Goal: Find specific page/section: Find specific page/section

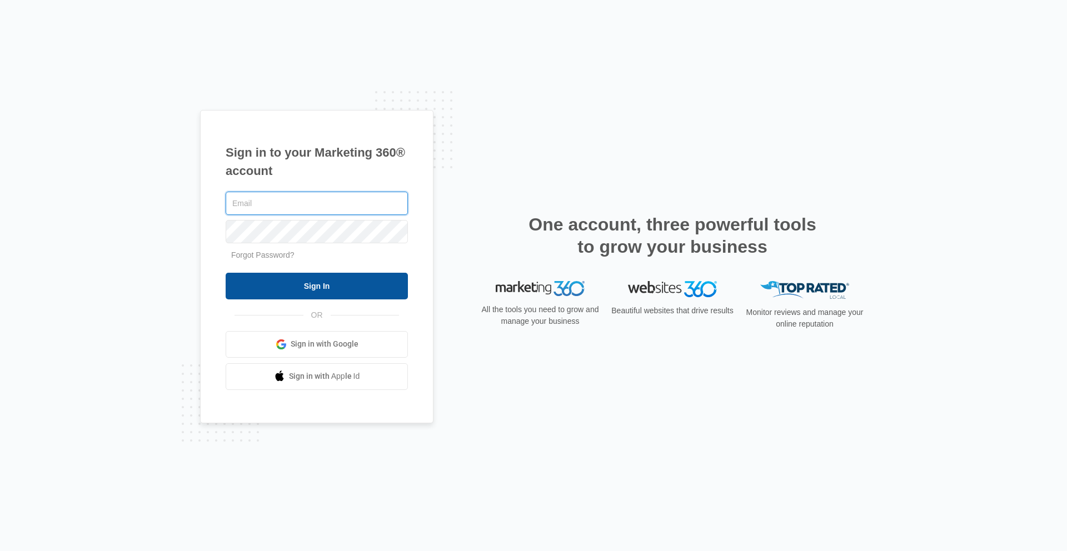
type input "[PERSON_NAME][EMAIL_ADDRESS][PERSON_NAME][DOMAIN_NAME]"
click at [334, 289] on input "Sign In" at bounding box center [317, 286] width 182 height 27
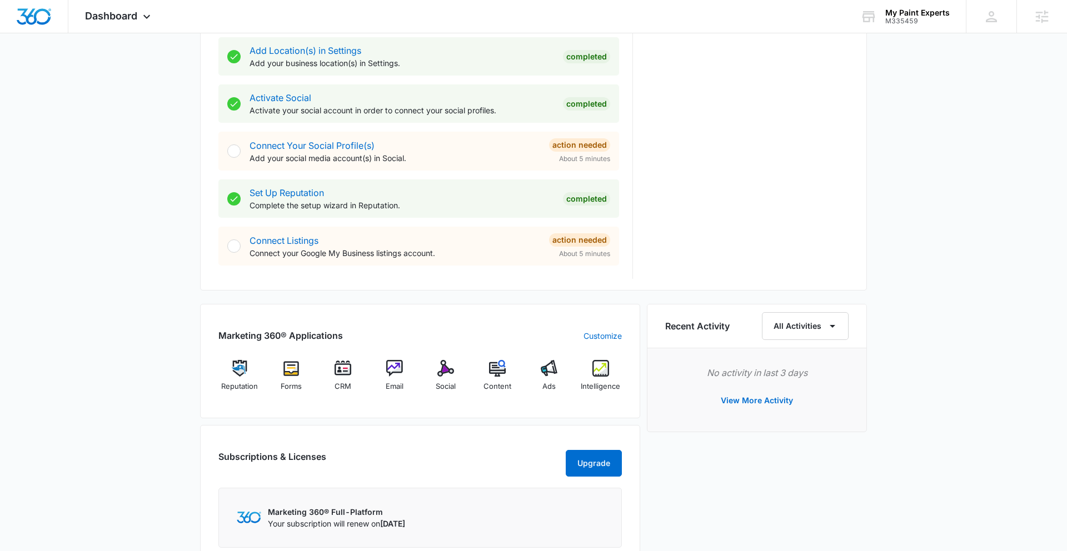
scroll to position [465, 0]
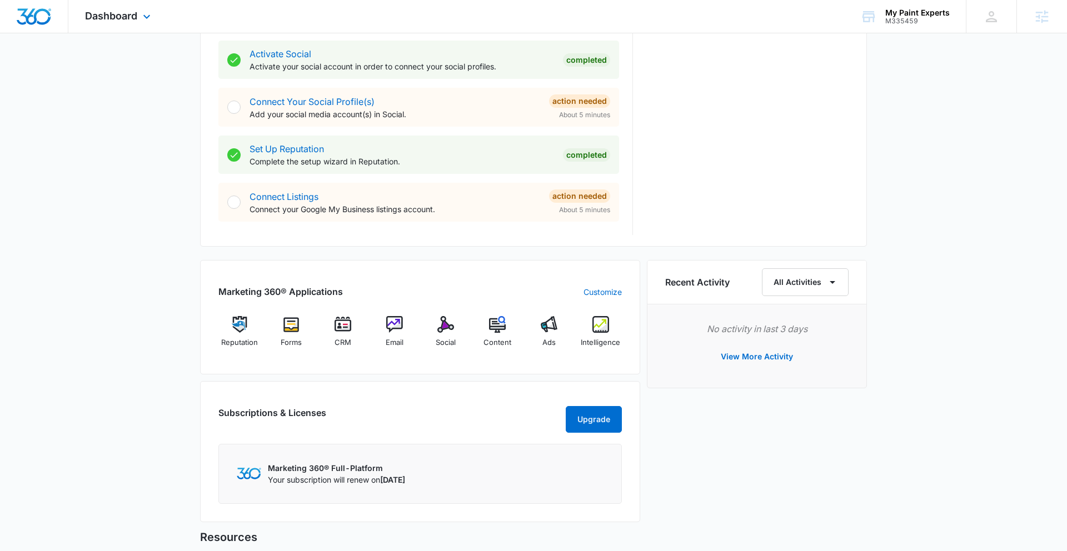
click at [160, 17] on div "Dashboard Apps Reputation Forms CRM Email Social Content Ads Intelligence Files…" at bounding box center [119, 16] width 102 height 33
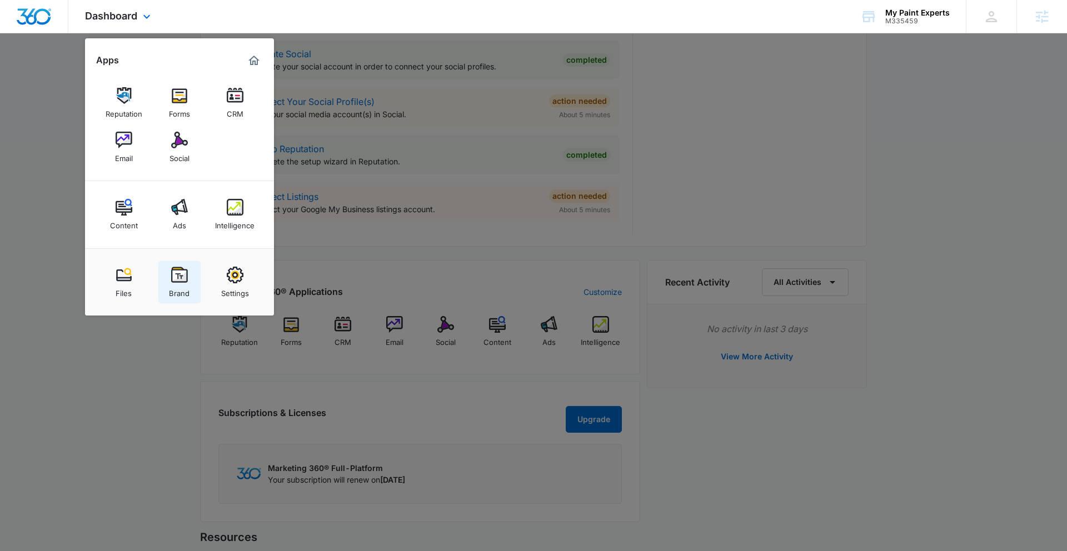
click at [169, 276] on link "Brand" at bounding box center [179, 282] width 42 height 42
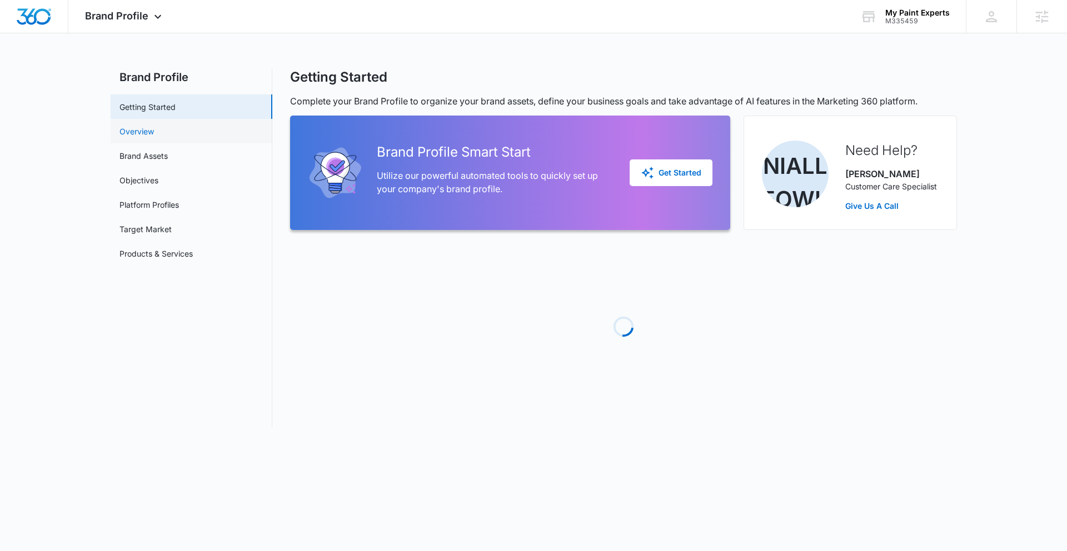
click at [154, 133] on link "Overview" at bounding box center [136, 132] width 34 height 12
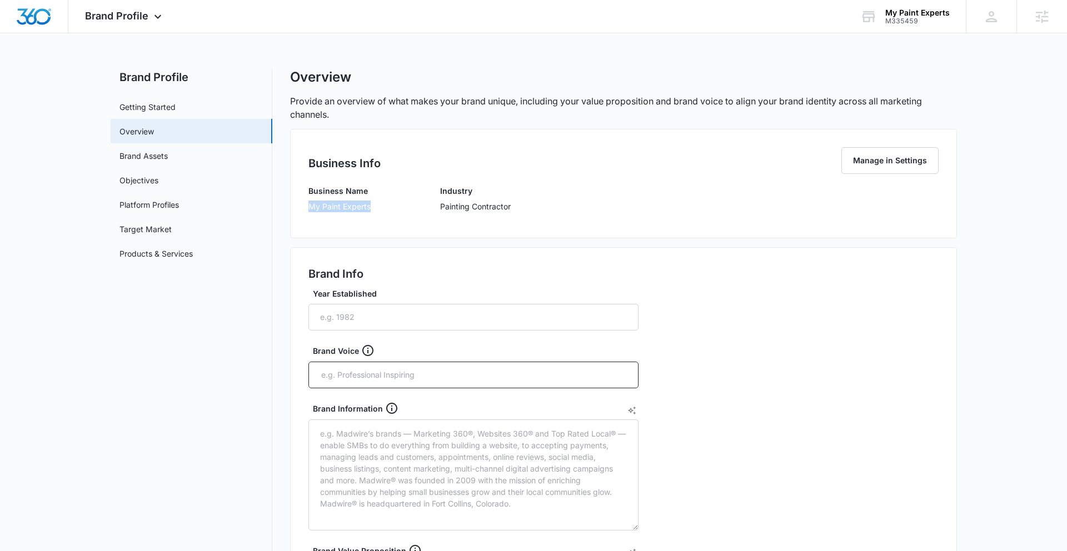
drag, startPoint x: 311, startPoint y: 207, endPoint x: 370, endPoint y: 207, distance: 59.4
click at [372, 206] on div "Business Name My Paint Experts Industry Painting Contractor" at bounding box center [623, 202] width 630 height 35
copy p "My Paint Experts"
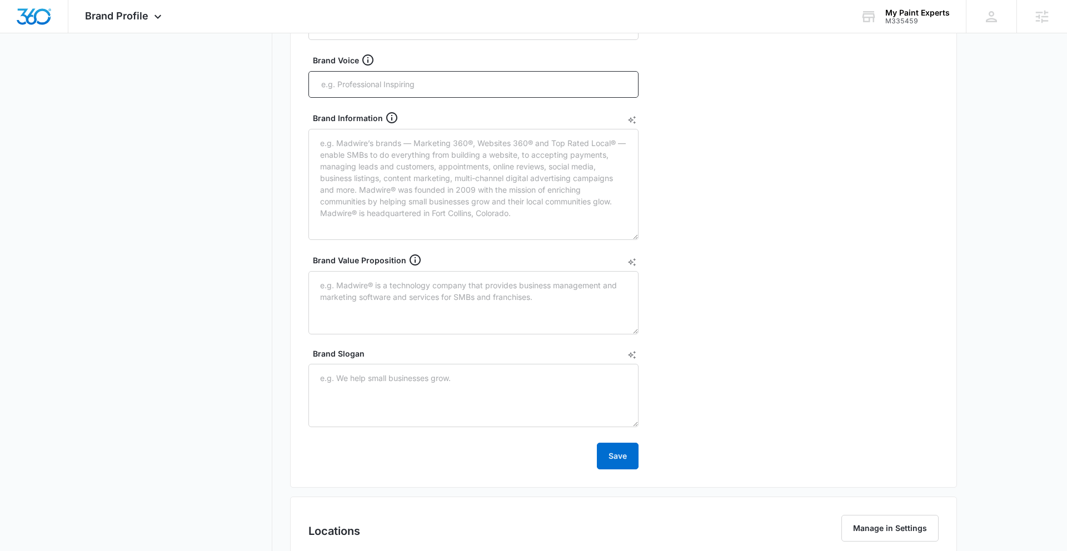
scroll to position [487, 0]
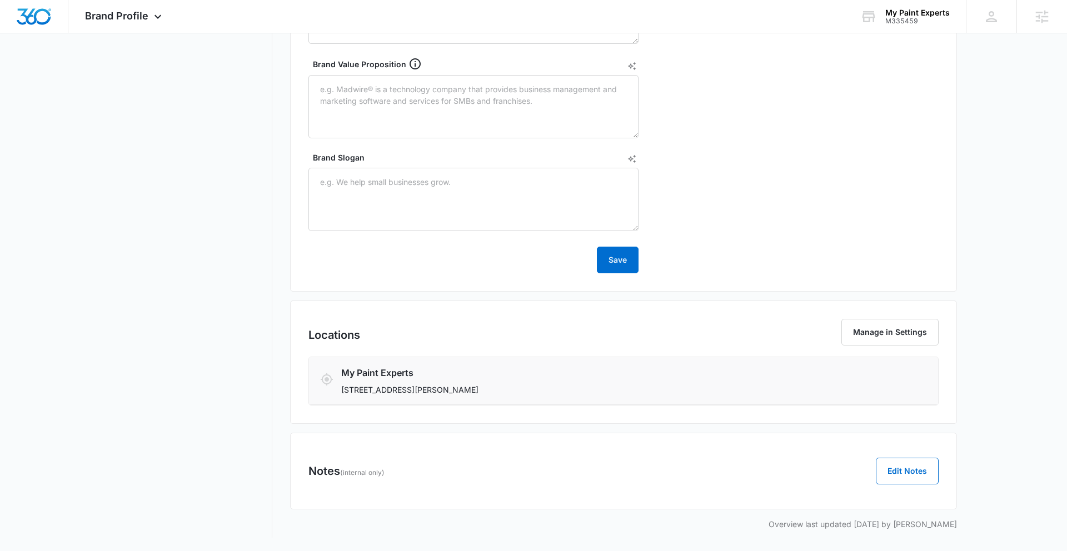
drag, startPoint x: 418, startPoint y: 391, endPoint x: 468, endPoint y: 390, distance: 50.6
click at [468, 391] on p "[STREET_ADDRESS][PERSON_NAME]" at bounding box center [571, 390] width 461 height 12
copy p "[GEOGRAPHIC_DATA], [GEOGRAPHIC_DATA]"
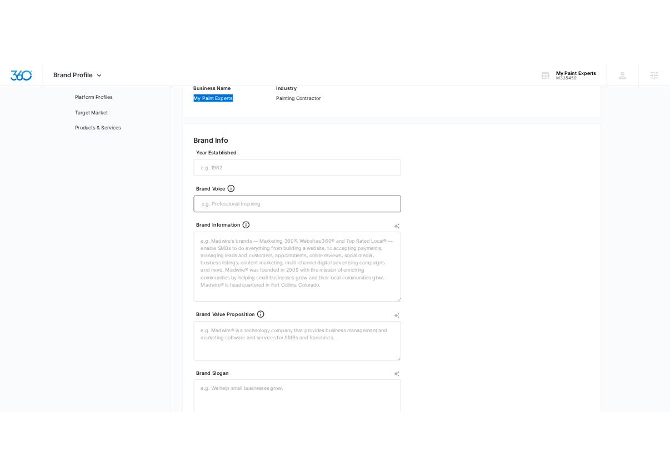
scroll to position [202, 0]
